Goal: Task Accomplishment & Management: Manage account settings

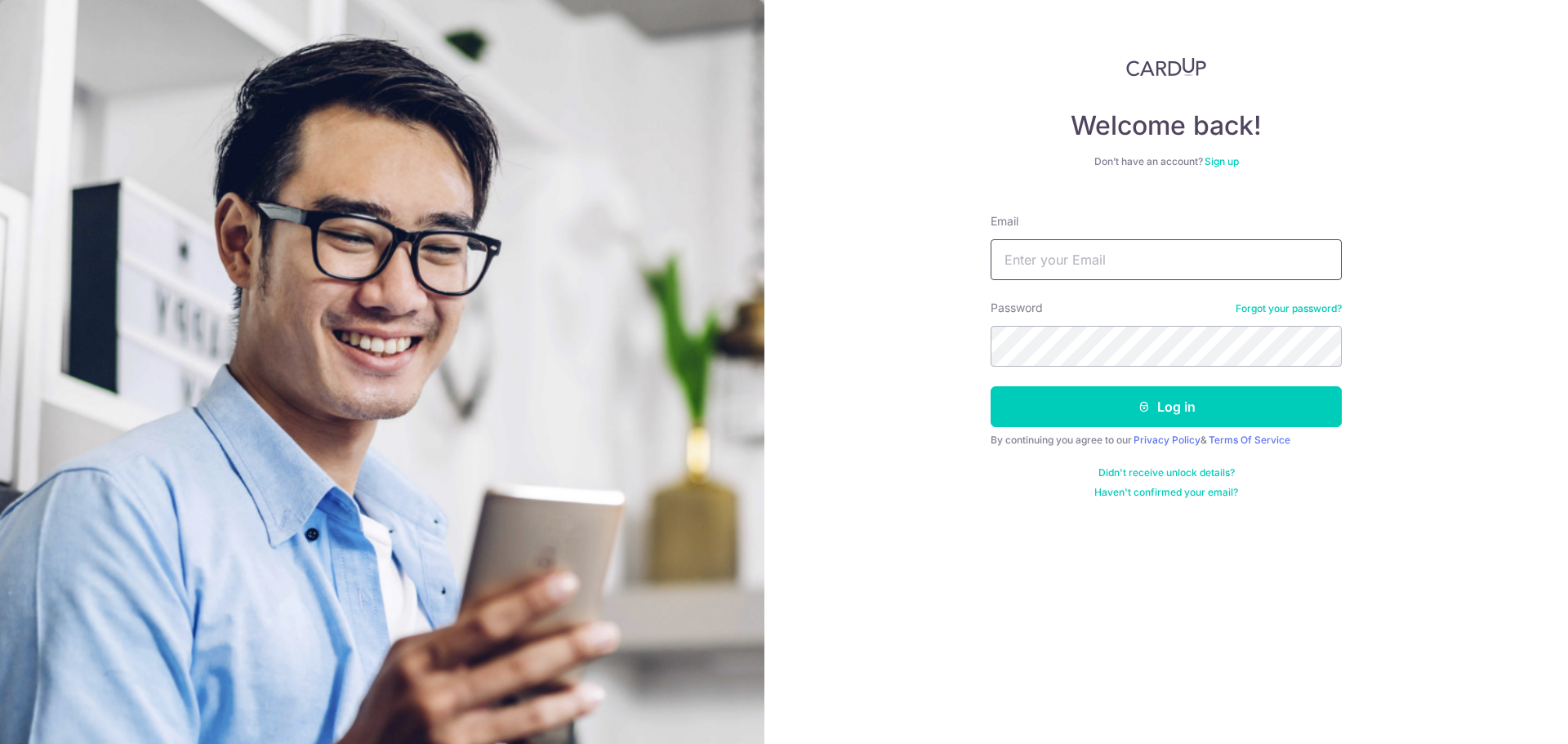
click at [1037, 247] on input "Email" at bounding box center [1166, 260] width 351 height 41
type input "[EMAIL_ADDRESS][DOMAIN_NAME]"
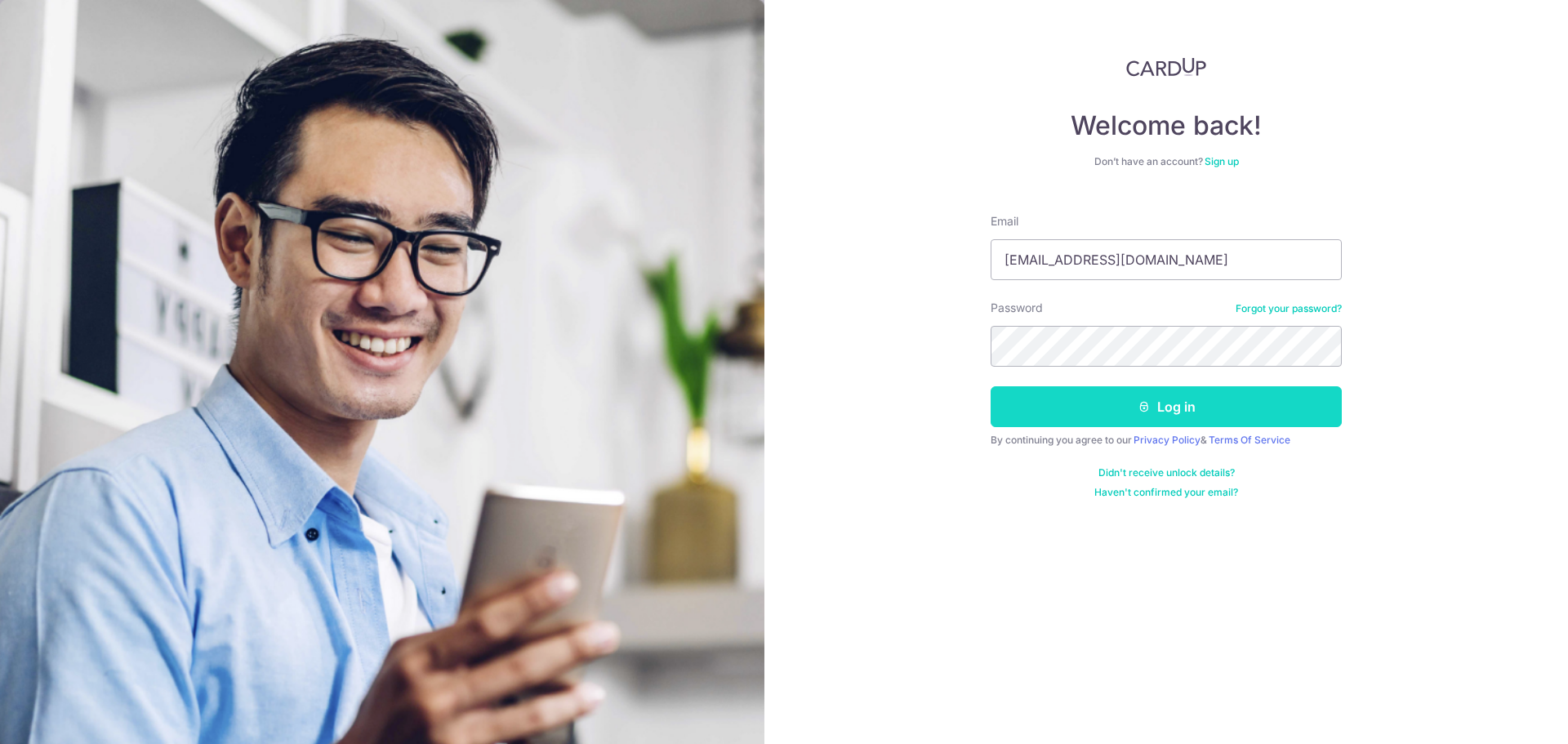
click at [1063, 398] on button "Log in" at bounding box center [1166, 406] width 351 height 41
